Goal: Task Accomplishment & Management: Manage account settings

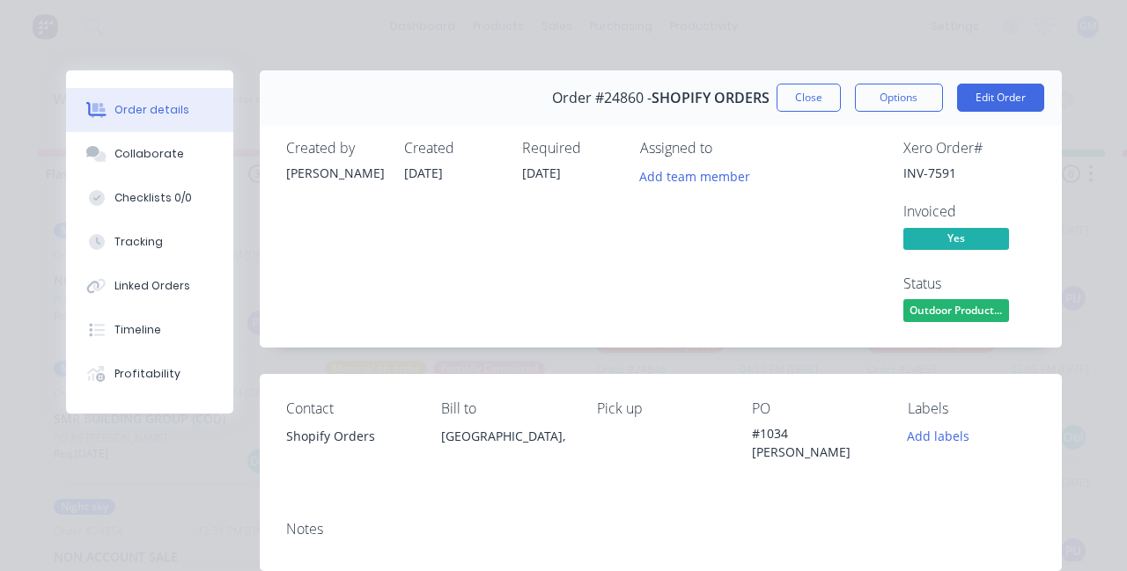
click at [841, 101] on button "Close" at bounding box center [808, 98] width 64 height 28
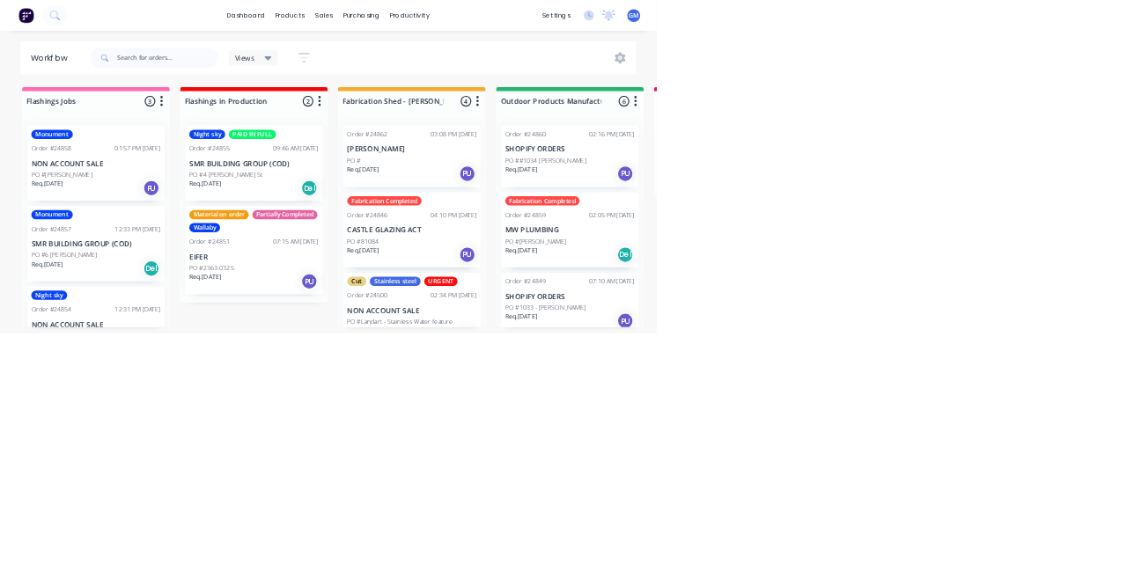
click at [725, 254] on p "[PERSON_NAME]" at bounding box center [707, 256] width 222 height 15
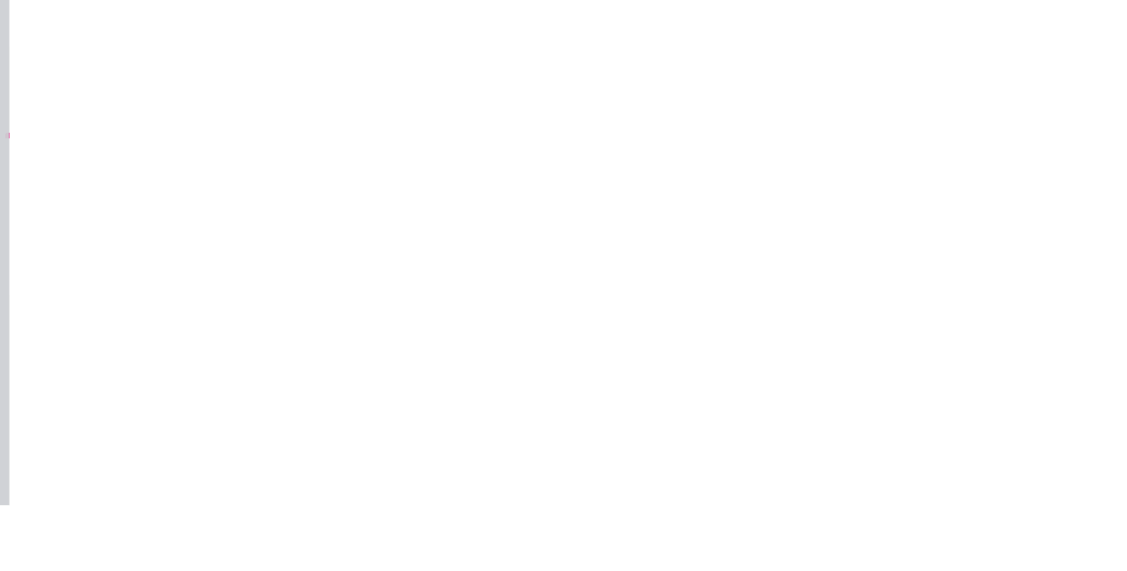
click at [979, 377] on button "Add labels" at bounding box center [938, 373] width 81 height 24
click at [979, 376] on button "Add labels" at bounding box center [938, 373] width 81 height 24
click at [979, 367] on button "Add labels" at bounding box center [938, 373] width 81 height 24
type input "Fab"
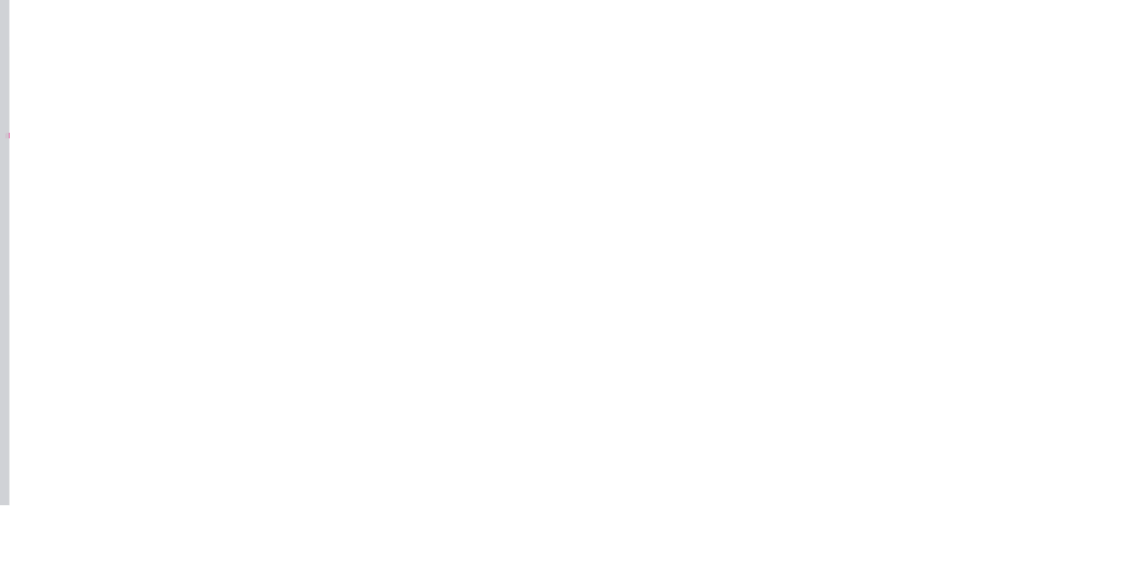
click at [1126, 245] on div "Order details Collaborate Checklists 0/0 Tracking Linked Orders Timeline Profit…" at bounding box center [563, 285] width 1127 height 571
click at [841, 97] on button "Close" at bounding box center [808, 98] width 64 height 28
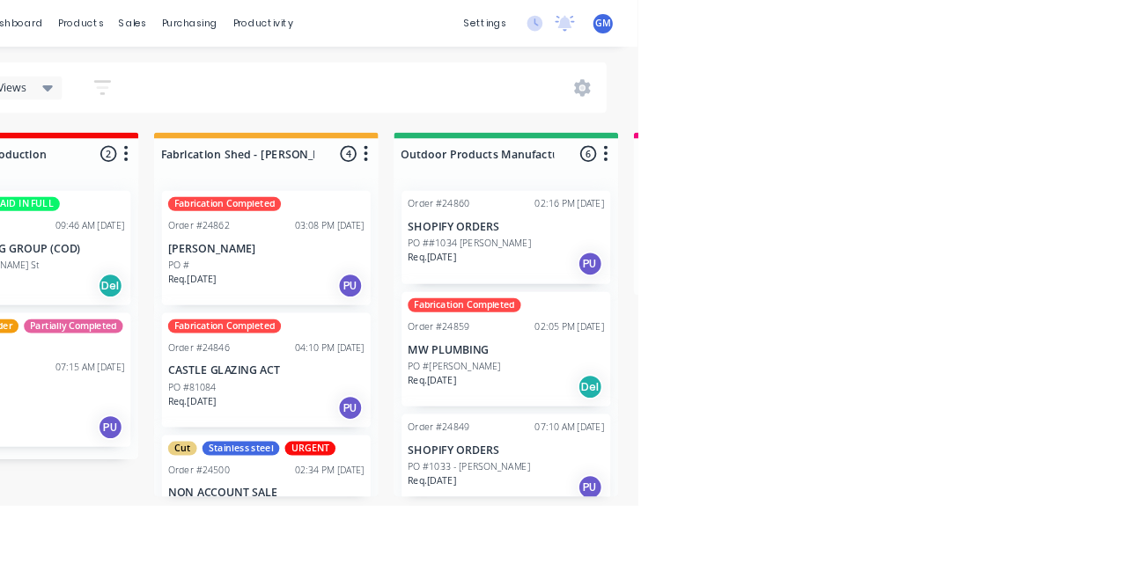
click at [1010, 245] on div "Order #24860 02:16 PM [DATE] SHOPIFY ORDERS PO ##1034 [PERSON_NAME] Req. [DATE]…" at bounding box center [978, 269] width 236 height 106
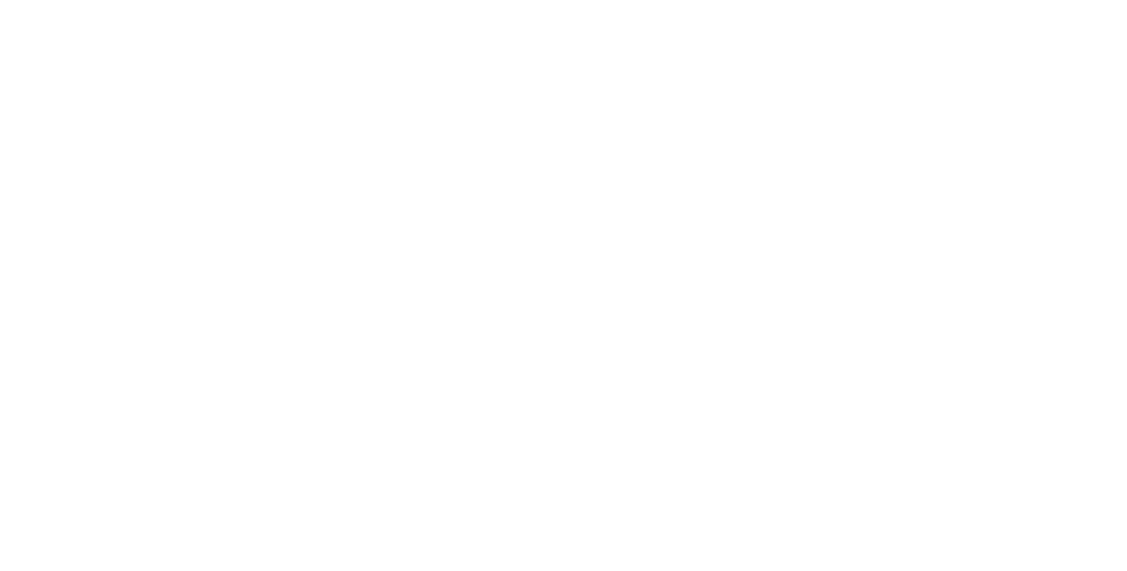
click at [979, 428] on button "Add labels" at bounding box center [938, 436] width 81 height 24
type input "Fab"
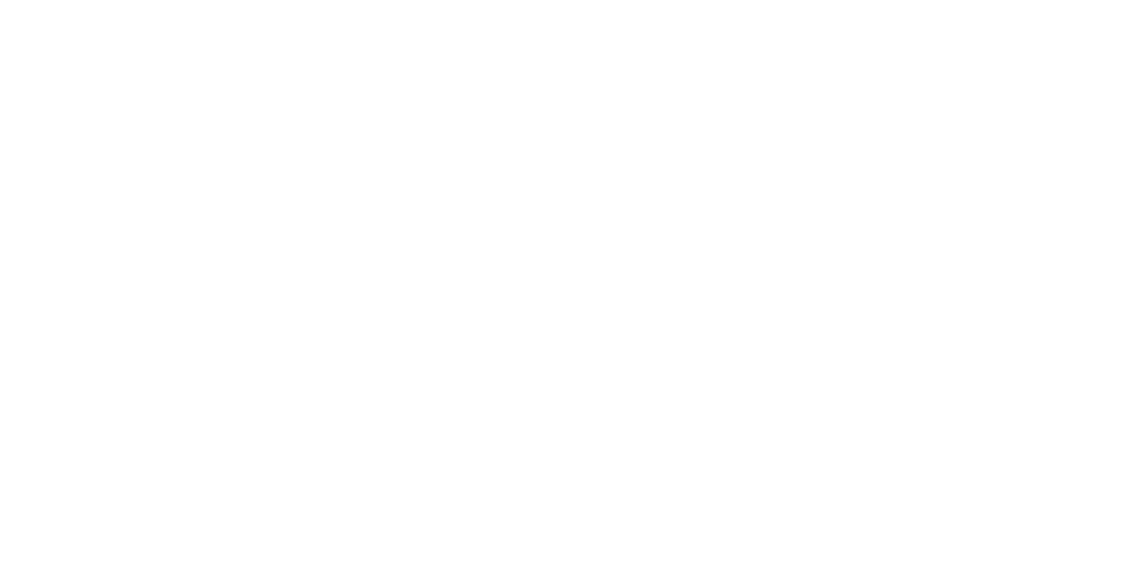
click at [1035, 287] on div "Xero Order # INV-7591 Invoiced Yes Status Outdoor Product..." at bounding box center [925, 233] width 219 height 186
click at [841, 107] on button "Close" at bounding box center [808, 98] width 64 height 28
